Goal: Information Seeking & Learning: Learn about a topic

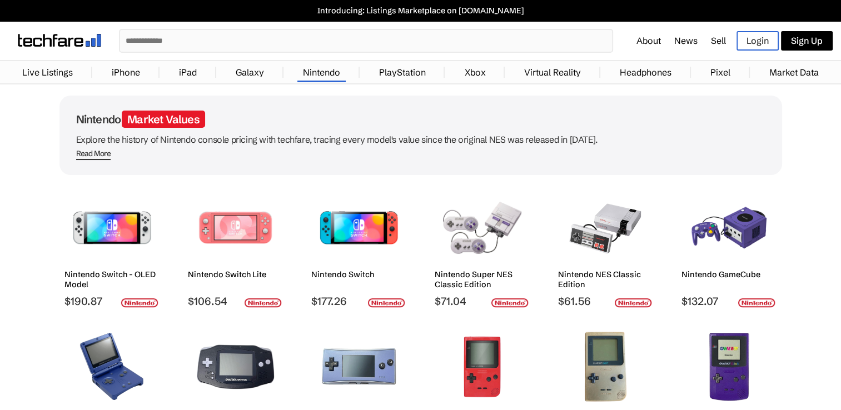
click at [361, 229] on img at bounding box center [359, 228] width 78 height 72
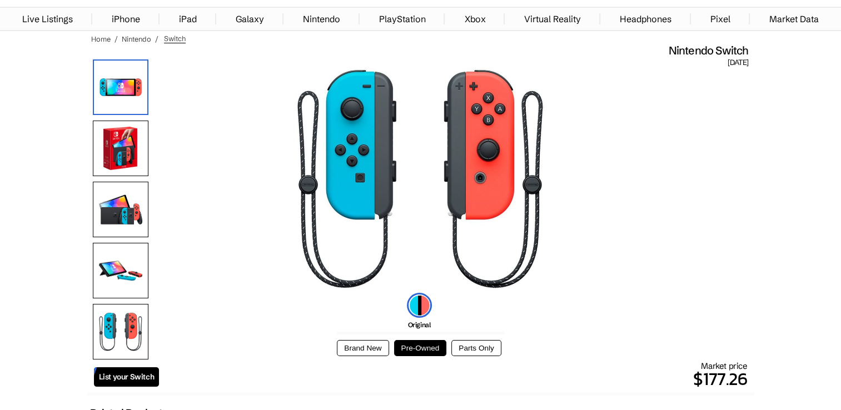
scroll to position [44, 0]
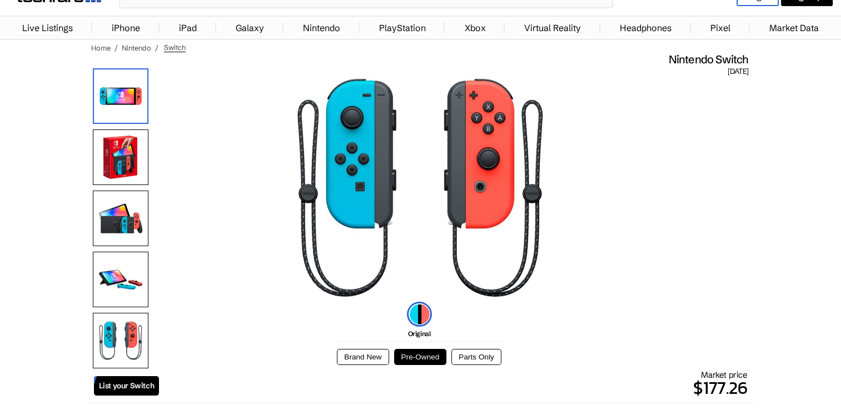
click at [120, 100] on img at bounding box center [121, 96] width 56 height 56
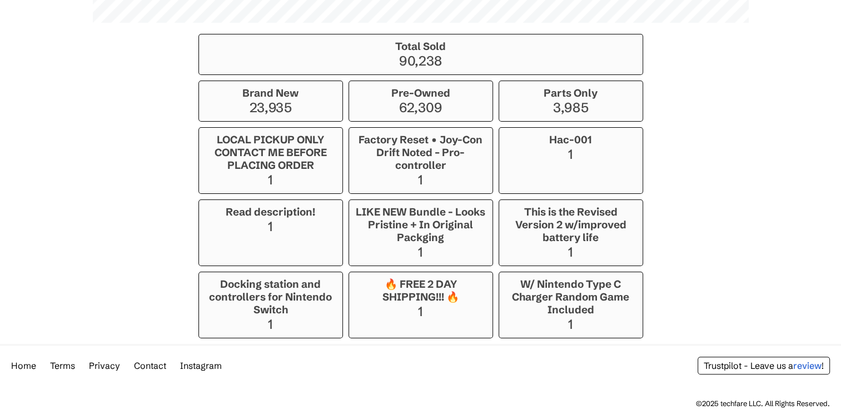
click at [809, 344] on footer "Home Terms Privacy Contact Instagram Trustpilot - Leave us a review ! ©2025 tec…" at bounding box center [420, 379] width 841 height 70
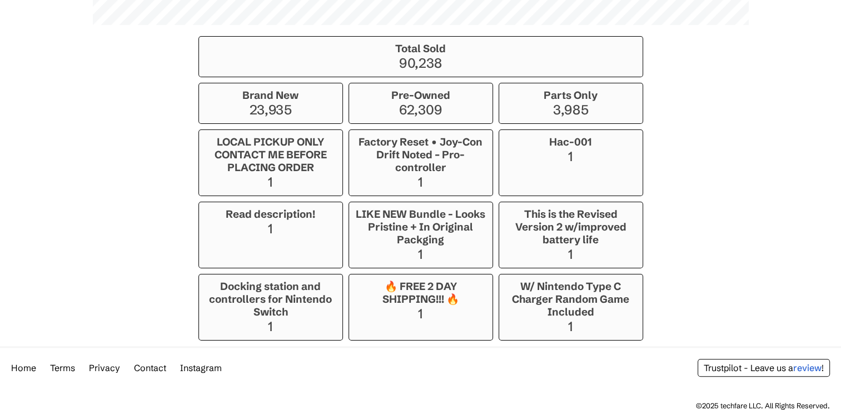
scroll to position [915, 0]
